Goal: Task Accomplishment & Management: Use online tool/utility

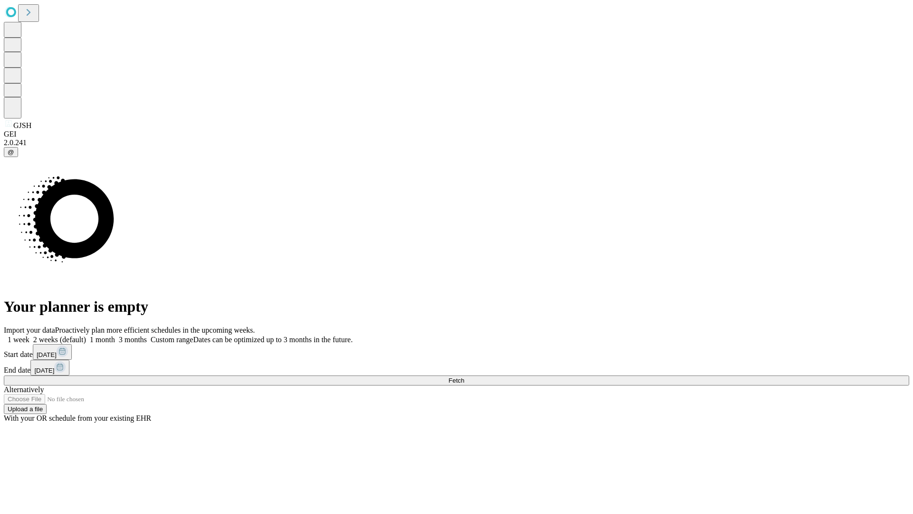
click at [464, 377] on span "Fetch" at bounding box center [457, 380] width 16 height 7
